Goal: Task Accomplishment & Management: Use online tool/utility

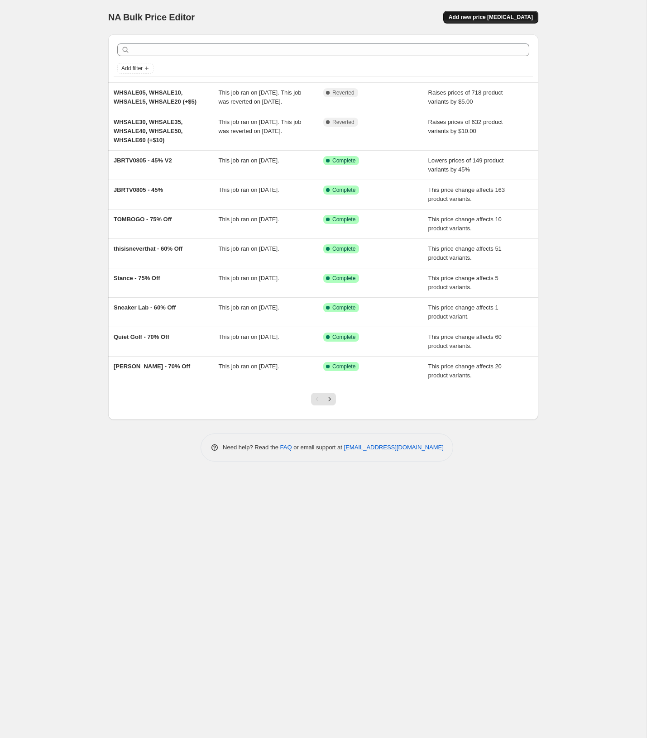
click at [488, 22] on button "Add new price change job" at bounding box center [490, 17] width 95 height 13
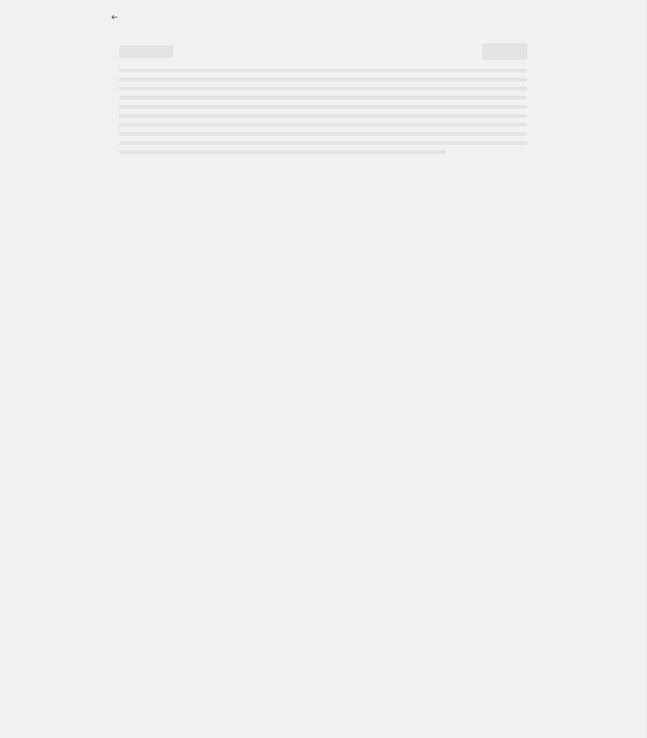
select select "percentage"
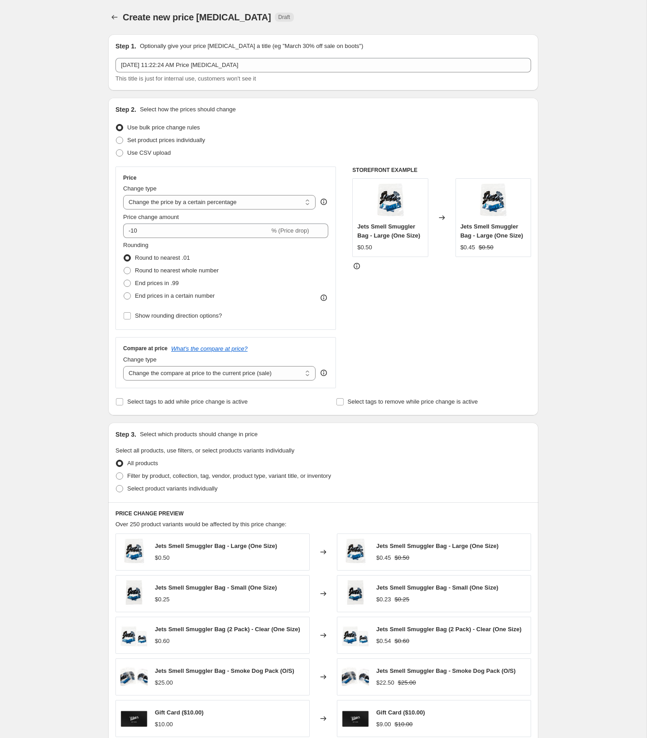
click at [185, 72] on div "Sep 22, 2025, 11:22:24 AM Price change job This title is just for internal use,…" at bounding box center [322, 70] width 415 height 25
click at [184, 70] on input "Sep 22, 2025, 11:22:24 AM Price change job" at bounding box center [322, 65] width 415 height 14
click at [185, 68] on input "Sep 22, 2025, 11:22:24 AM Price change job" at bounding box center [322, 65] width 415 height 14
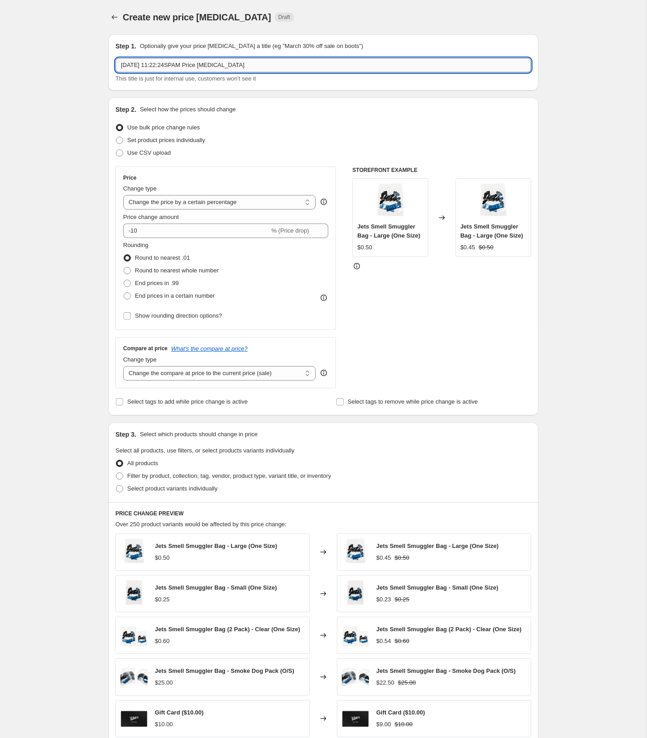
click at [185, 68] on input "Sep 22, 2025, 11:22:24SPAM Price change job" at bounding box center [322, 65] width 415 height 14
click at [184, 68] on input "Sep 22, 2025, 11:22:24SPAM Price change job" at bounding box center [322, 65] width 415 height 14
type input "S"
paste input "SPQ325-50"
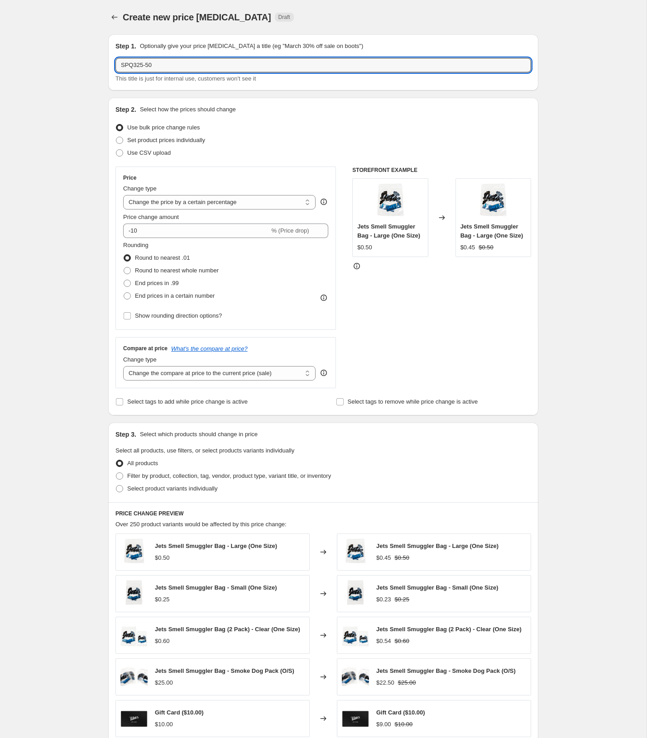
type input "SPQ325-50"
click at [296, 89] on div "Step 1. Optionally give your price change job a title (eg "March 30% off sale o…" at bounding box center [323, 62] width 430 height 56
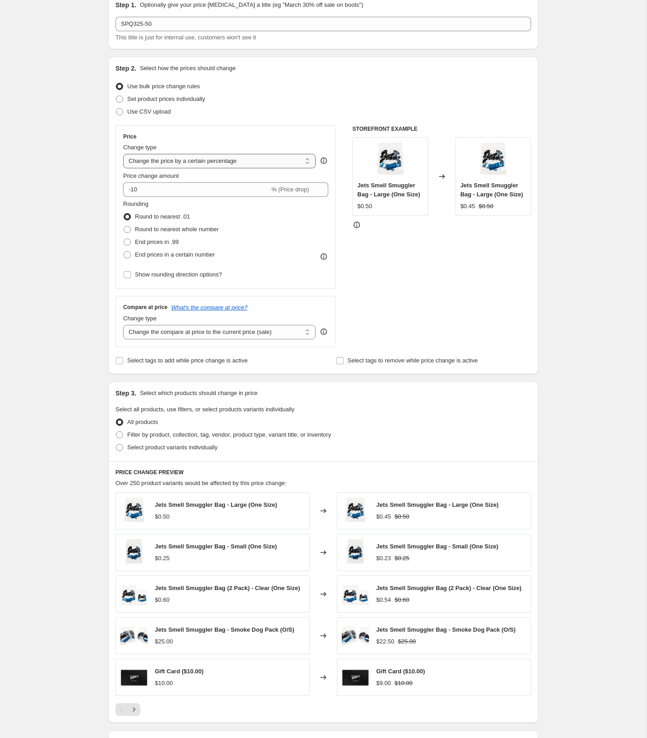
scroll to position [48, 0]
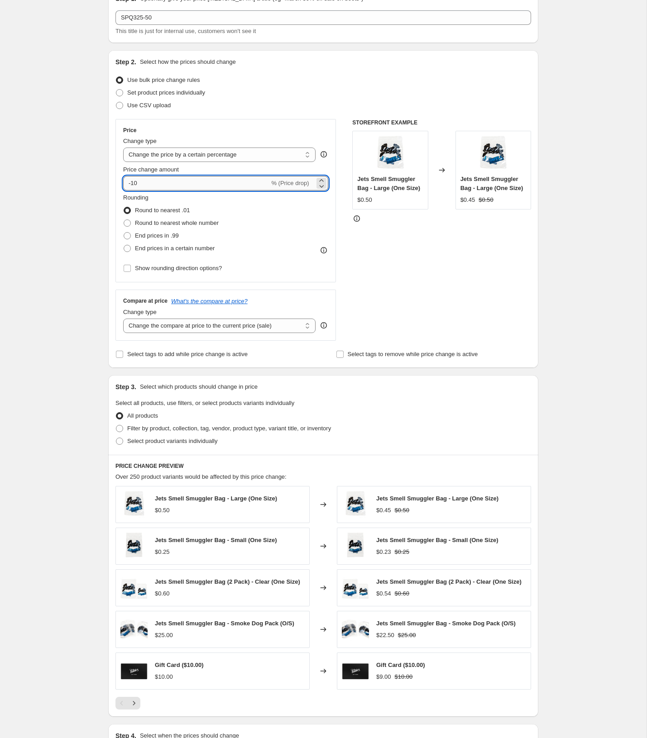
click at [171, 188] on input "-10" at bounding box center [196, 183] width 146 height 14
type input "-1"
type input "-50"
click at [267, 222] on div "Rounding Round to nearest .01 Round to nearest whole number End prices in .99 E…" at bounding box center [225, 224] width 205 height 62
click at [196, 156] on select "Change the price to a certain amount Change the price by a certain amount Chang…" at bounding box center [219, 154] width 192 height 14
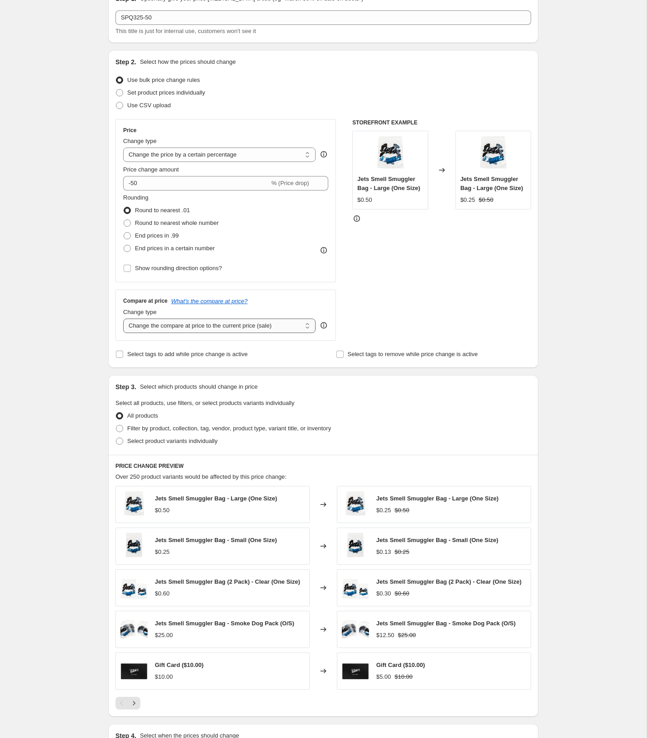
click at [226, 324] on select "Change the compare at price to the current price (sale) Change the compare at p…" at bounding box center [219, 326] width 192 height 14
click at [123, 319] on select "Change the compare at price to the current price (sale) Change the compare at p…" at bounding box center [219, 326] width 192 height 14
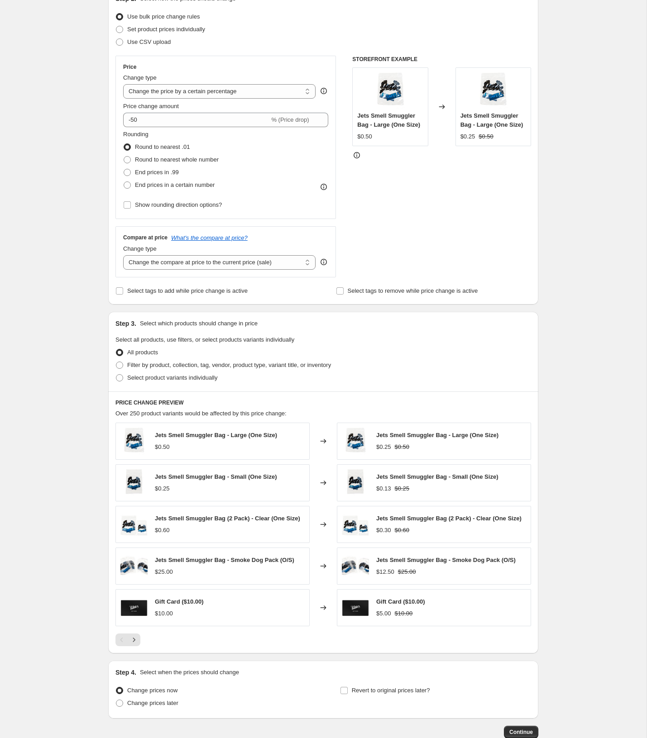
scroll to position [111, 0]
click at [390, 237] on div "STOREFRONT EXAMPLE Jets Smell Smuggler Bag - Large (One Size) $0.50 Changed to …" at bounding box center [441, 166] width 179 height 222
drag, startPoint x: 152, startPoint y: 169, endPoint x: 239, endPoint y: 190, distance: 89.2
click at [152, 169] on span "End prices in .99" at bounding box center [157, 171] width 44 height 7
click at [124, 169] on input "End prices in .99" at bounding box center [124, 168] width 0 height 0
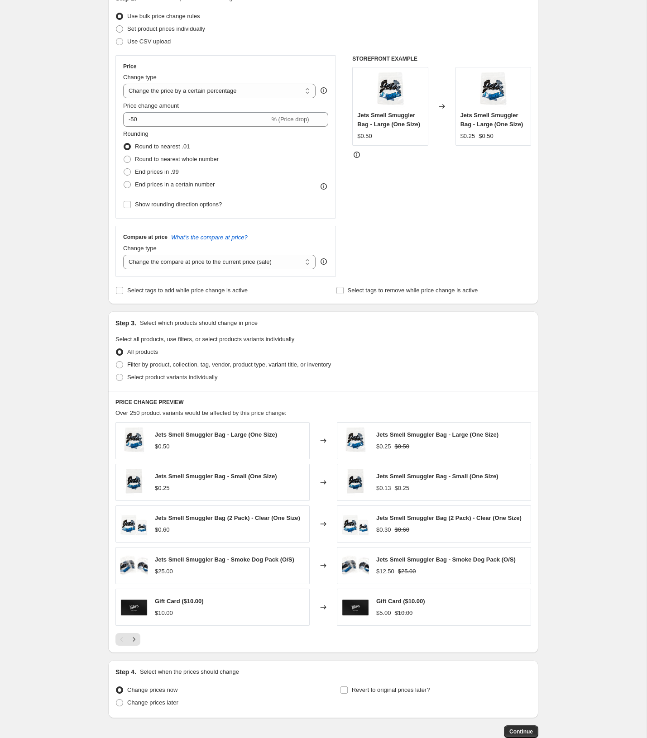
radio input "true"
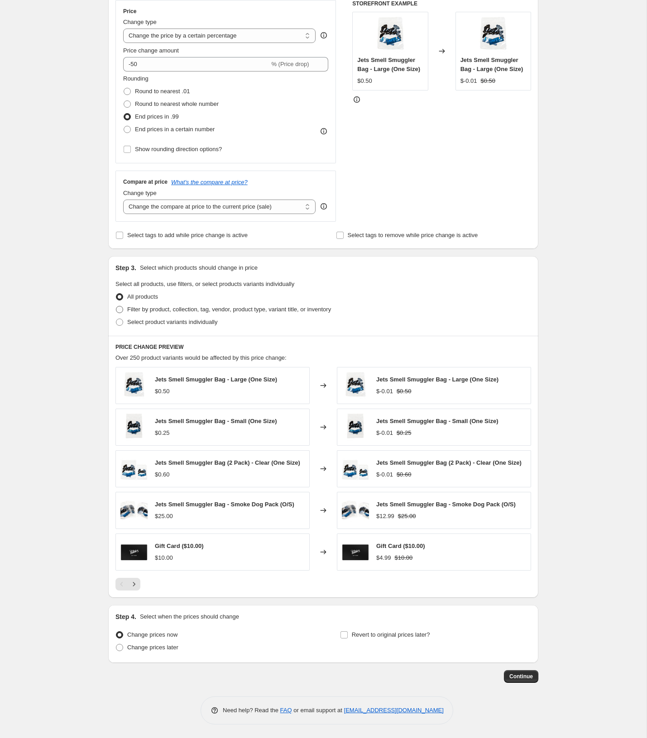
click at [149, 306] on span "Filter by product, collection, tag, vendor, product type, variant title, or inv…" at bounding box center [229, 309] width 204 height 7
click at [116, 306] on input "Filter by product, collection, tag, vendor, product type, variant title, or inv…" at bounding box center [116, 306] width 0 height 0
radio input "true"
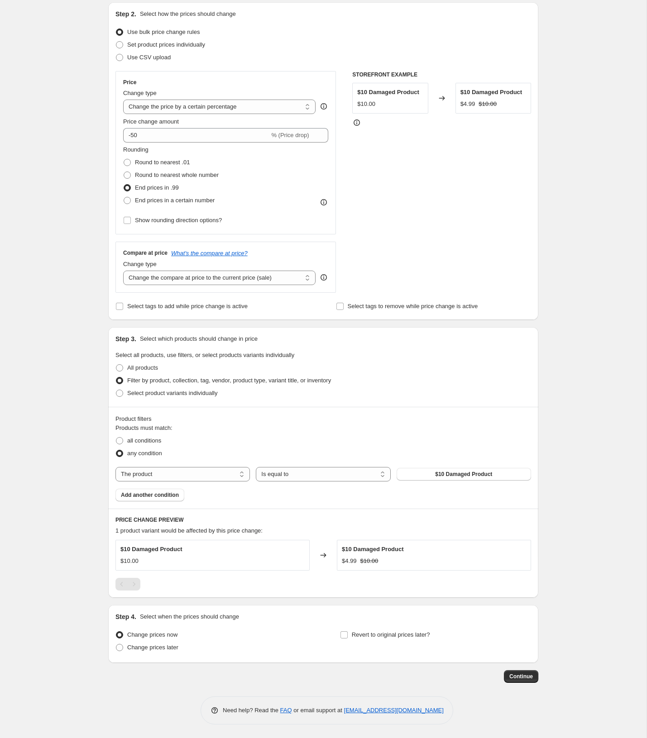
scroll to position [95, 0]
click at [176, 468] on select "The product The product's collection The product's tag The product's vendor The…" at bounding box center [182, 474] width 134 height 14
select select "tag"
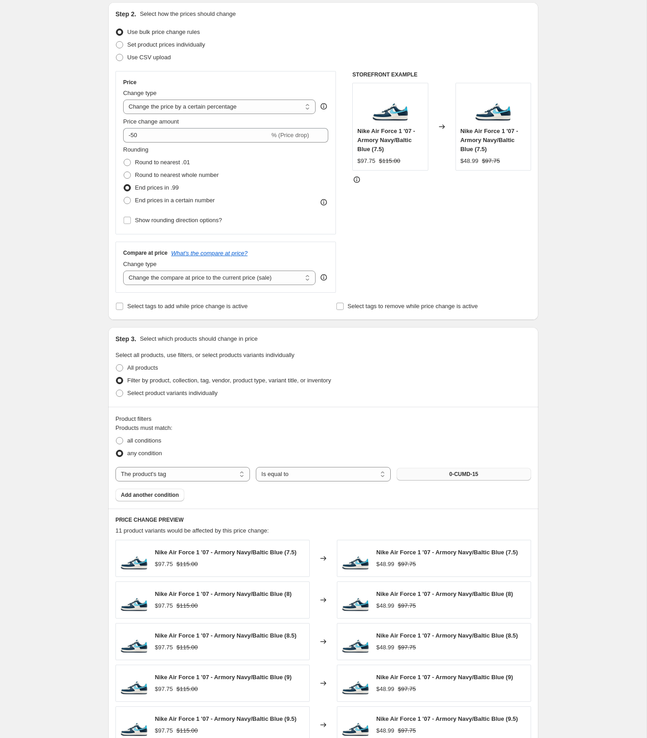
click at [458, 477] on span "0-CUMD-15" at bounding box center [463, 474] width 29 height 7
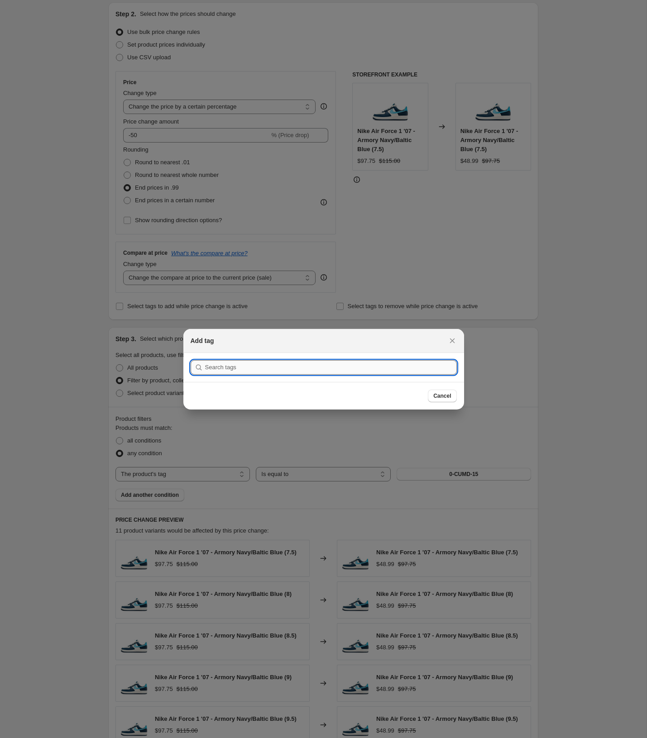
type input "ç"
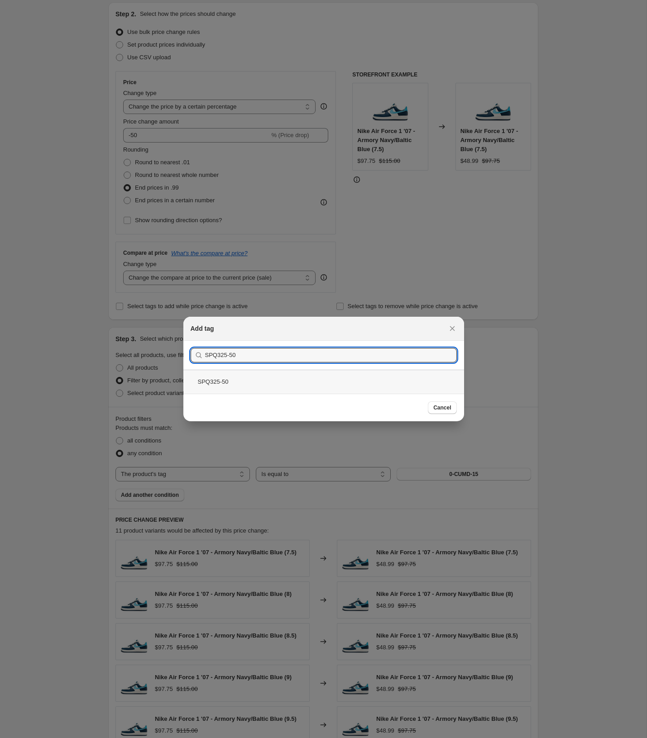
type input "SPQ325-50"
drag, startPoint x: 271, startPoint y: 376, endPoint x: 354, endPoint y: 396, distance: 86.0
click at [271, 376] on div "SPQ325-50" at bounding box center [323, 382] width 281 height 24
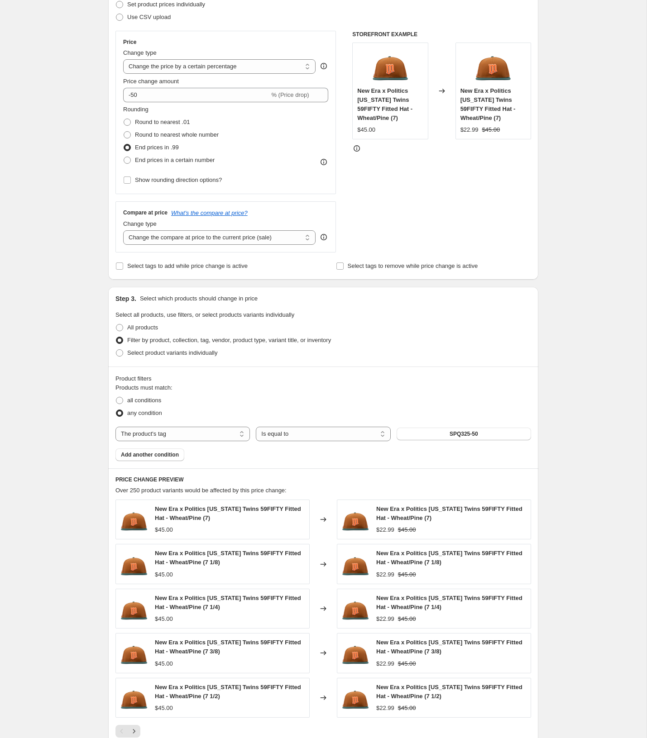
scroll to position [283, 0]
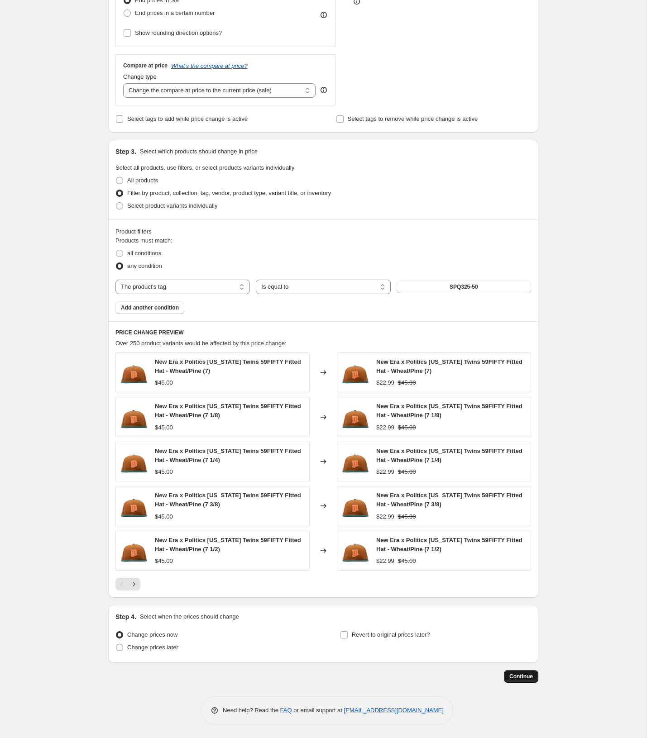
click at [521, 674] on span "Continue" at bounding box center [521, 676] width 24 height 7
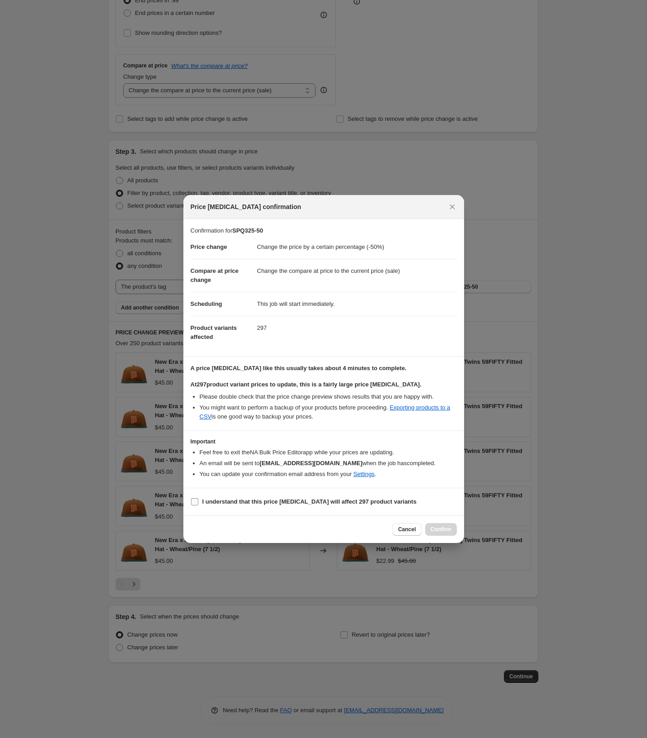
drag, startPoint x: 246, startPoint y: 499, endPoint x: 261, endPoint y: 499, distance: 15.4
click at [246, 499] on b "I understand that this price change job will affect 297 product variants" at bounding box center [309, 501] width 214 height 7
click at [198, 499] on input "I understand that this price change job will affect 297 product variants" at bounding box center [194, 501] width 7 height 7
checkbox input "true"
click at [442, 527] on span "Confirm" at bounding box center [440, 529] width 21 height 7
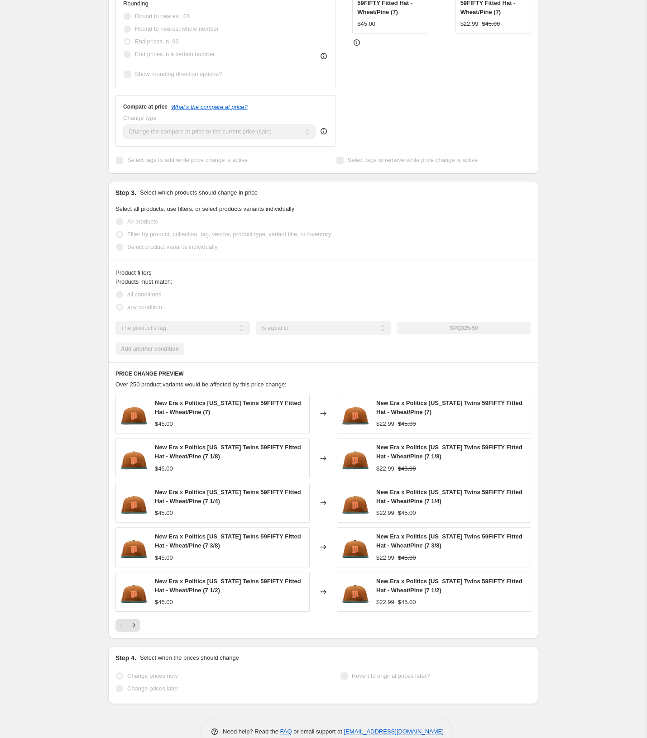
scroll to position [307, 0]
